Goal: Information Seeking & Learning: Learn about a topic

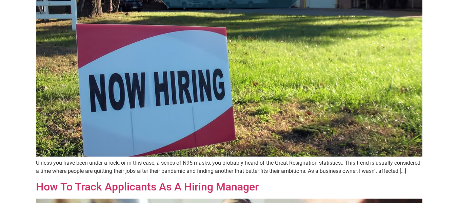
scroll to position [68, 0]
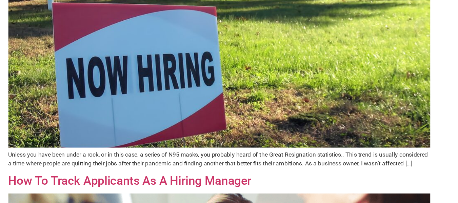
click at [211, 70] on img at bounding box center [229, 60] width 386 height 169
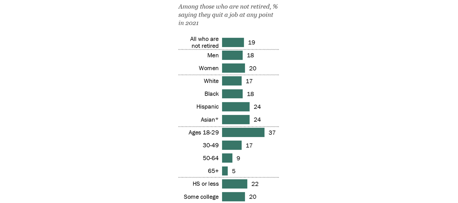
scroll to position [813, 0]
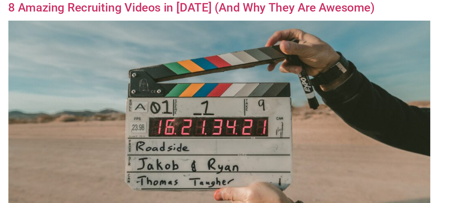
scroll to position [899, 0]
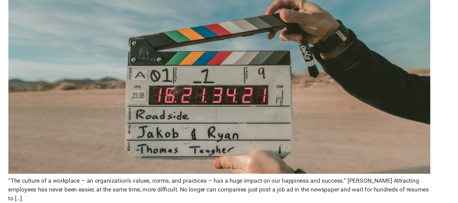
click at [236, 104] on img at bounding box center [229, 90] width 386 height 169
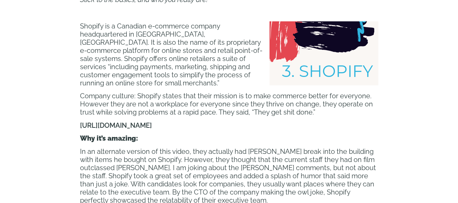
scroll to position [1356, 0]
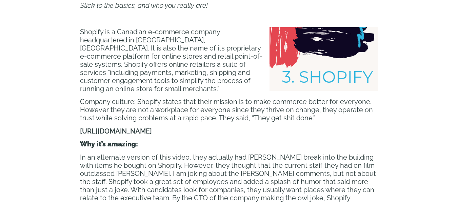
drag, startPoint x: 183, startPoint y: 122, endPoint x: 80, endPoint y: 121, distance: 103.7
click at [80, 127] on p "[URL][DOMAIN_NAME]" at bounding box center [229, 131] width 298 height 8
copy p "[URL][DOMAIN_NAME]"
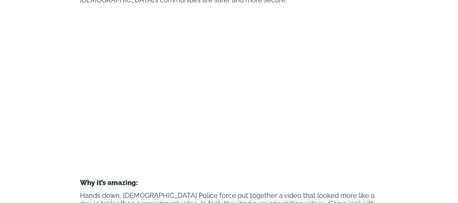
scroll to position [2070, 0]
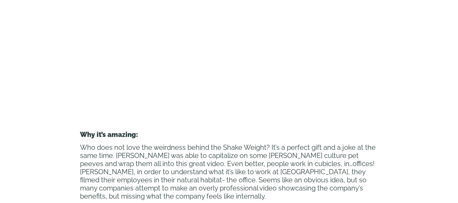
scroll to position [0, 0]
